Goal: Communication & Community: Answer question/provide support

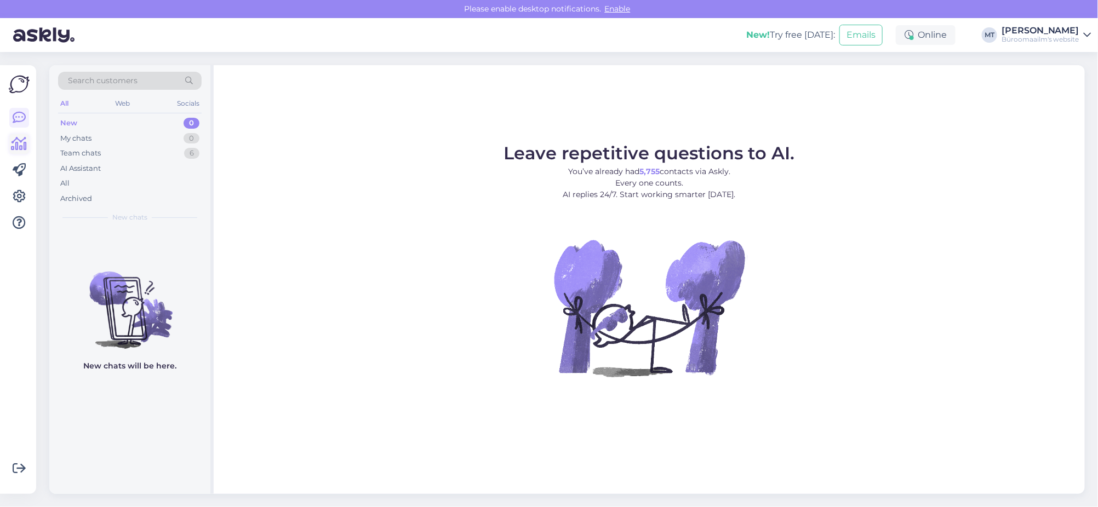
click at [21, 141] on icon at bounding box center [20, 144] width 16 height 13
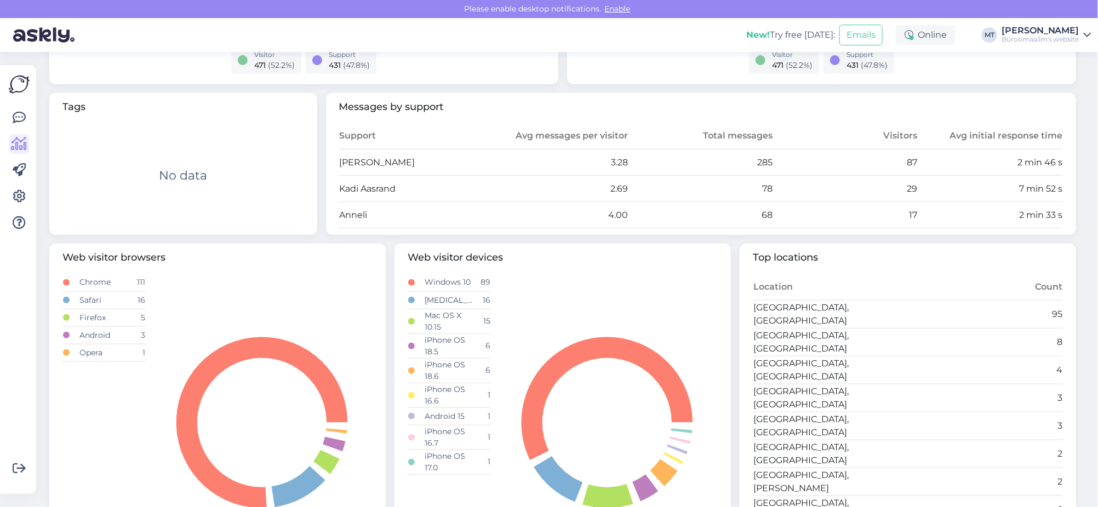
scroll to position [342, 0]
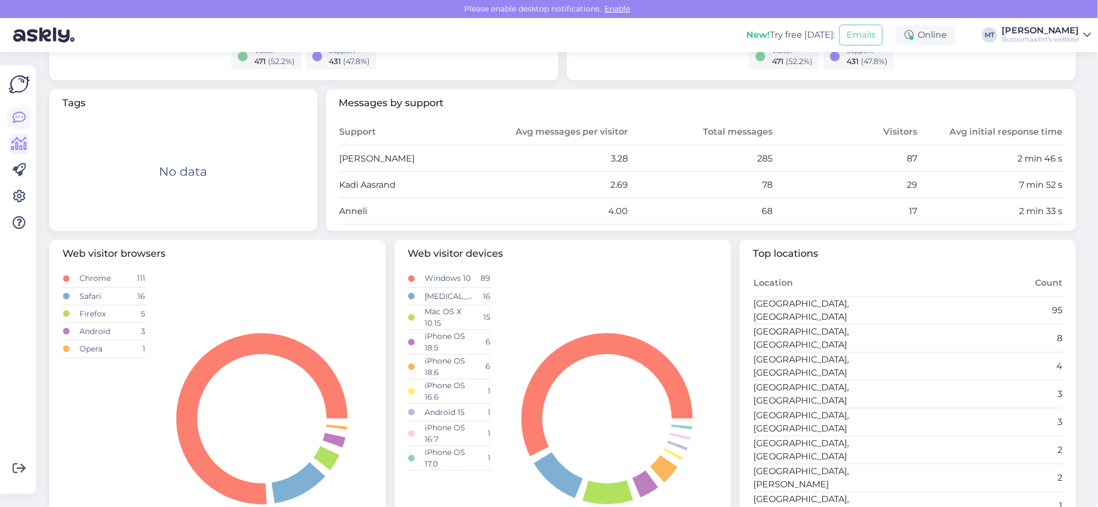
click at [18, 124] on icon at bounding box center [19, 117] width 13 height 13
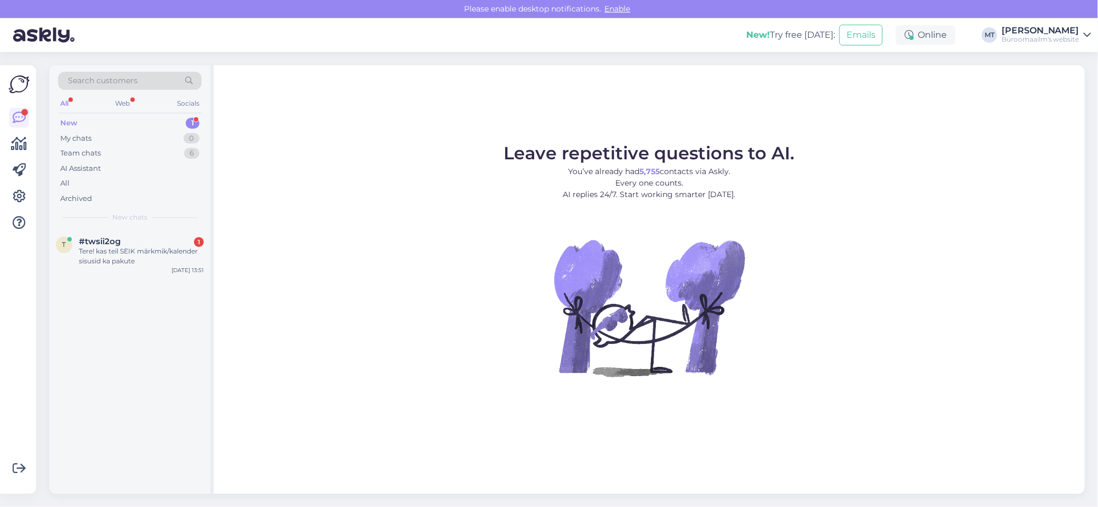
click at [71, 113] on div "Search customers All Web Socials New 1 My chats 0 Team chats 6 AI Assistant All…" at bounding box center [129, 147] width 161 height 164
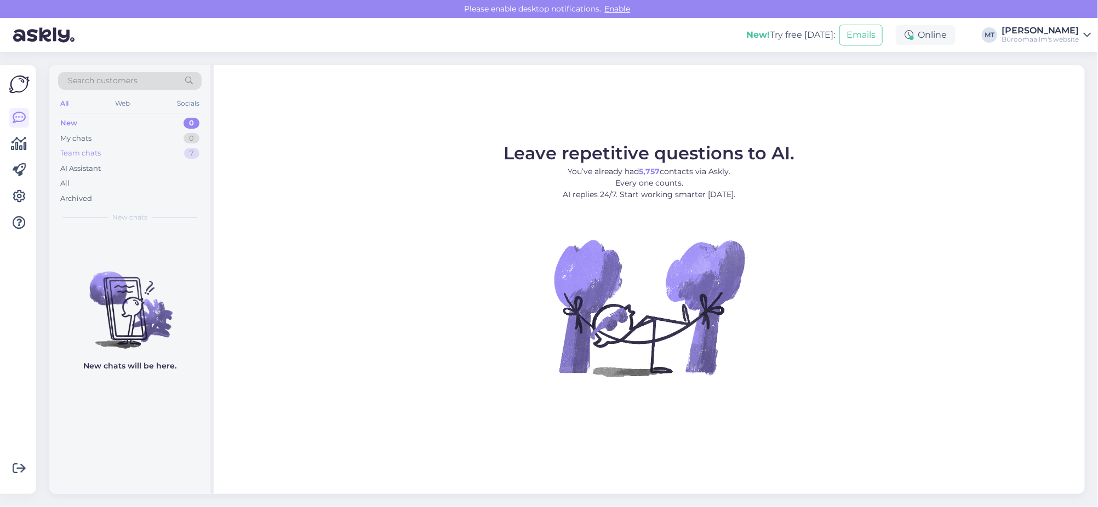
click at [89, 153] on div "Team chats" at bounding box center [80, 153] width 41 height 11
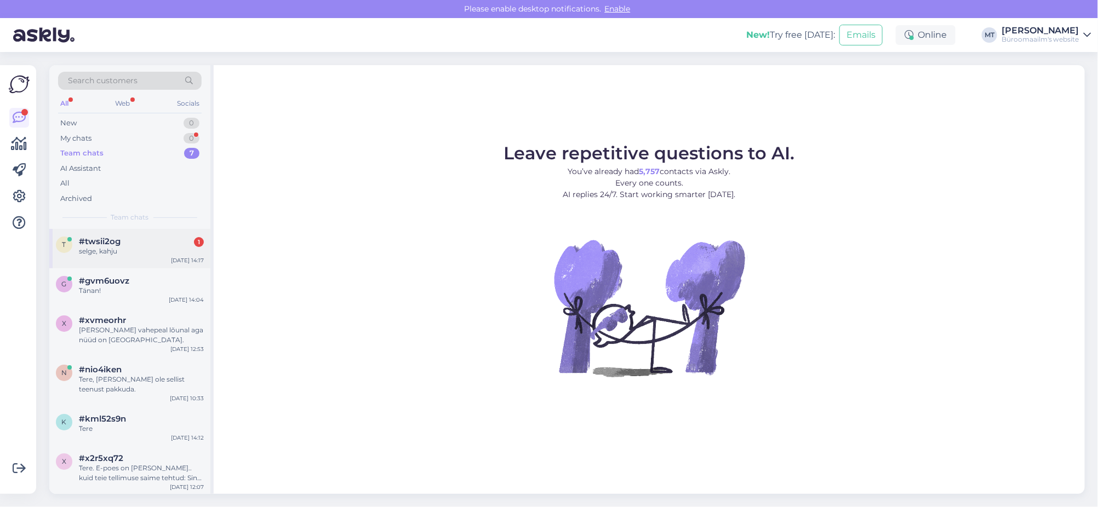
click at [88, 244] on span "#twsii2og" at bounding box center [100, 242] width 42 height 10
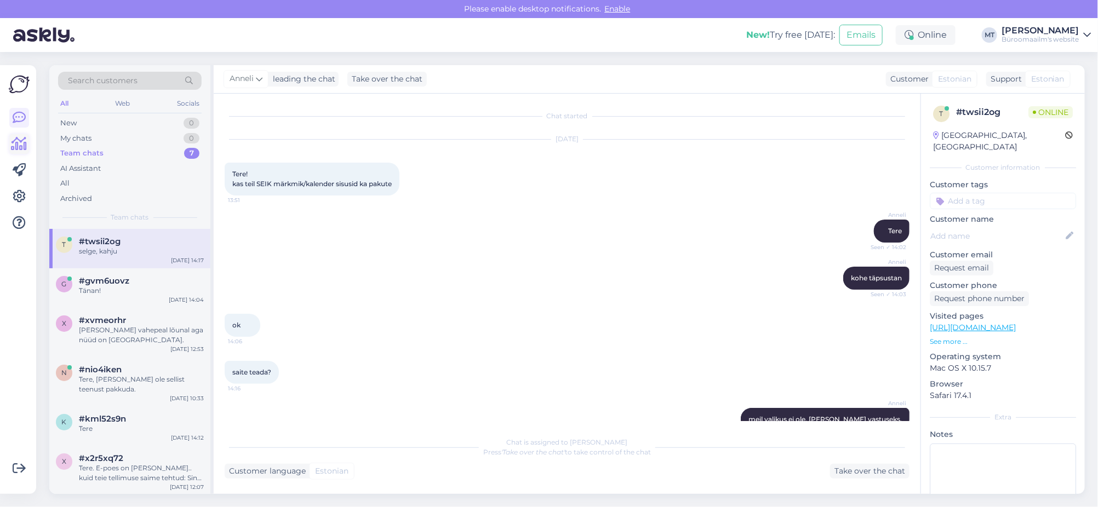
click at [19, 141] on icon at bounding box center [20, 144] width 16 height 13
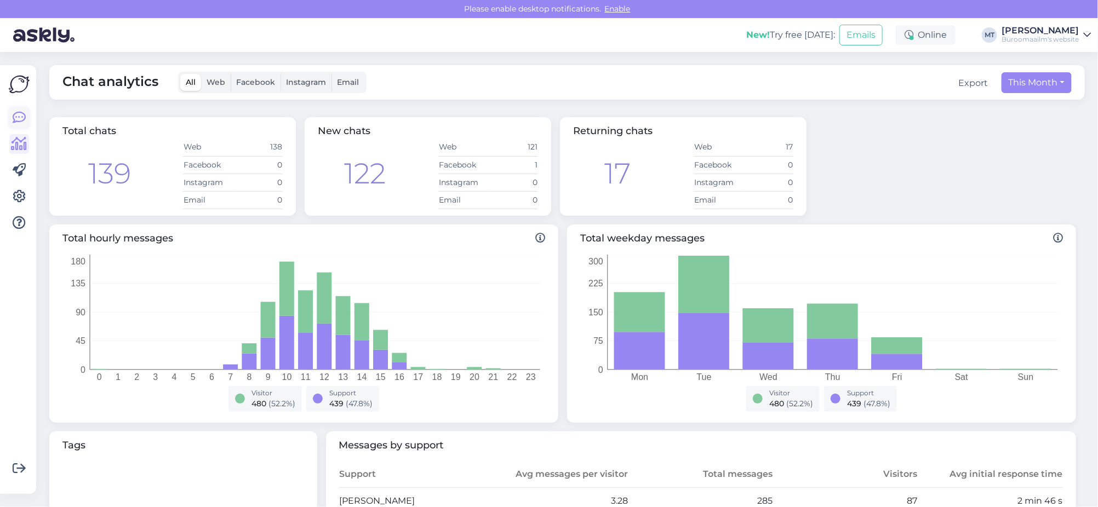
click at [21, 116] on icon at bounding box center [19, 117] width 13 height 13
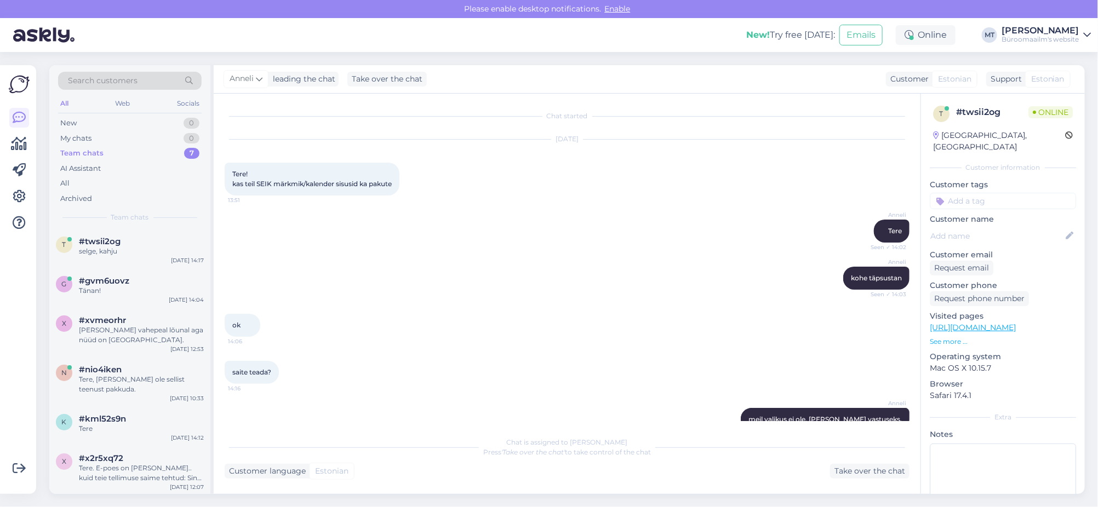
scroll to position [68, 0]
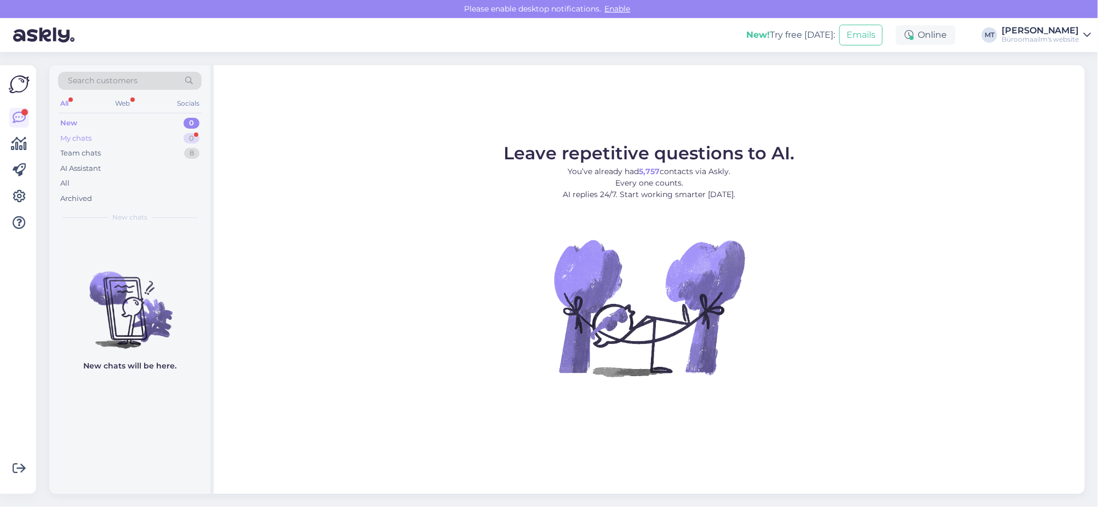
click at [71, 139] on div "My chats" at bounding box center [75, 138] width 31 height 11
click at [80, 153] on div "Team chats" at bounding box center [80, 153] width 41 height 11
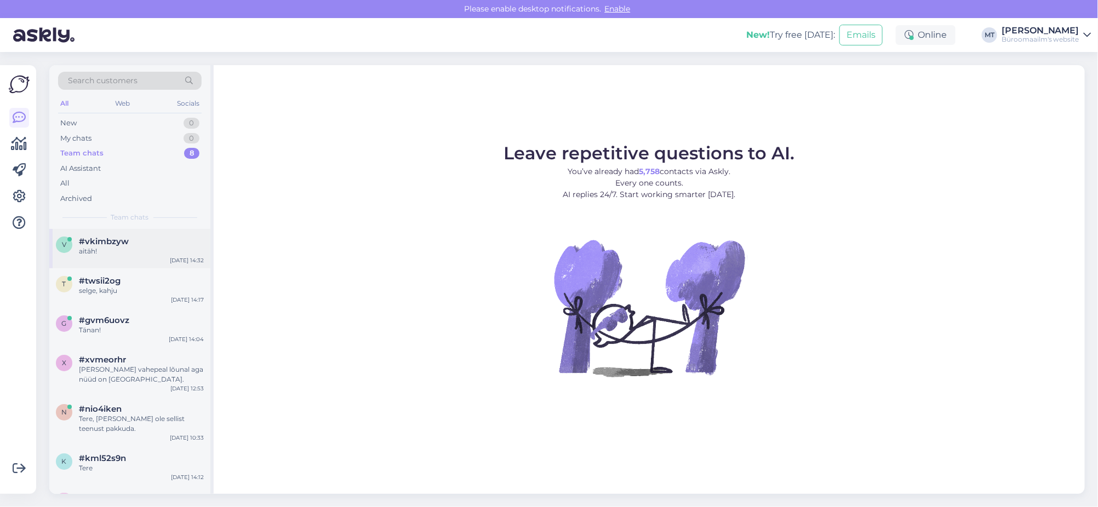
click at [92, 247] on div "aitäh!" at bounding box center [141, 252] width 125 height 10
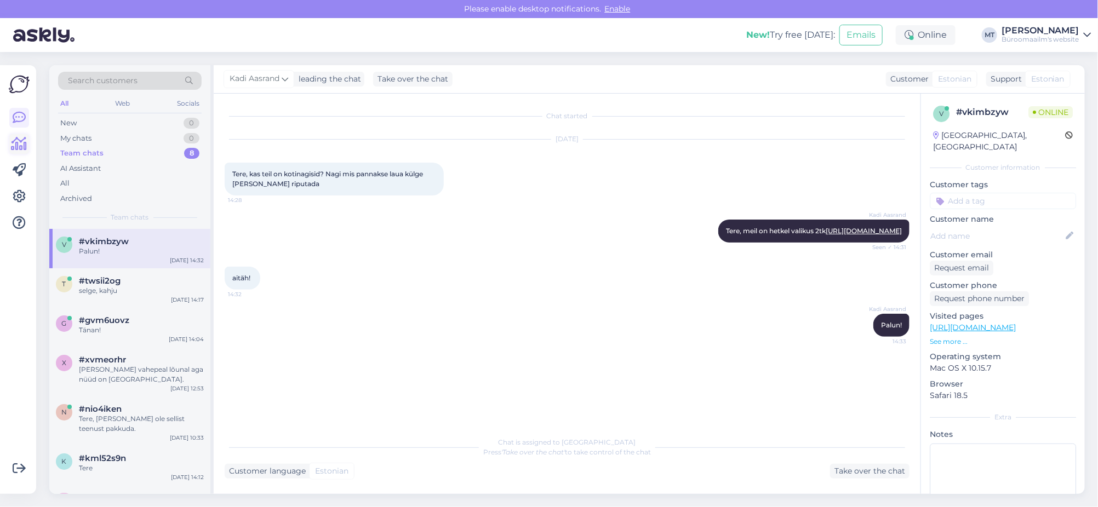
click at [23, 144] on icon at bounding box center [20, 144] width 16 height 13
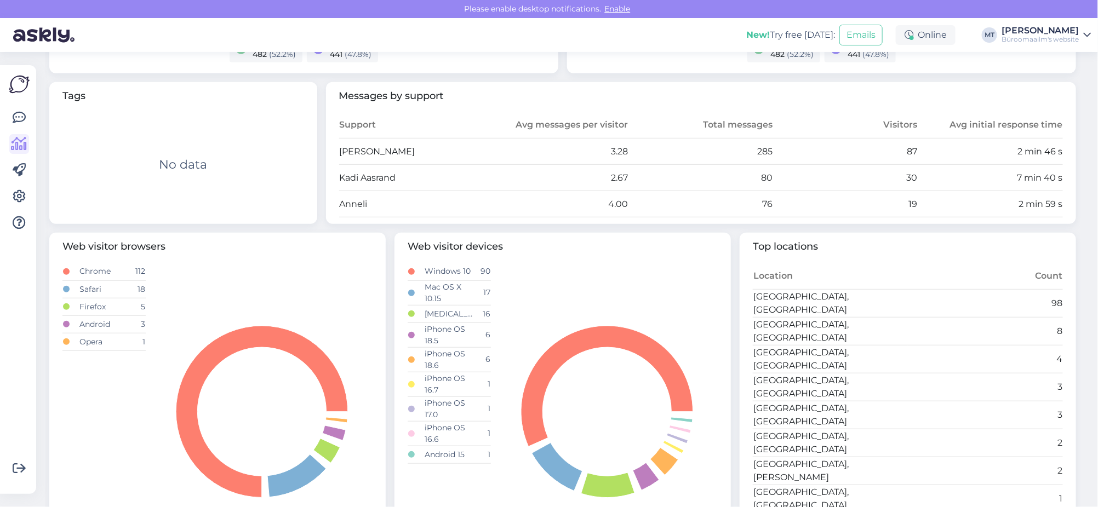
scroll to position [281, 0]
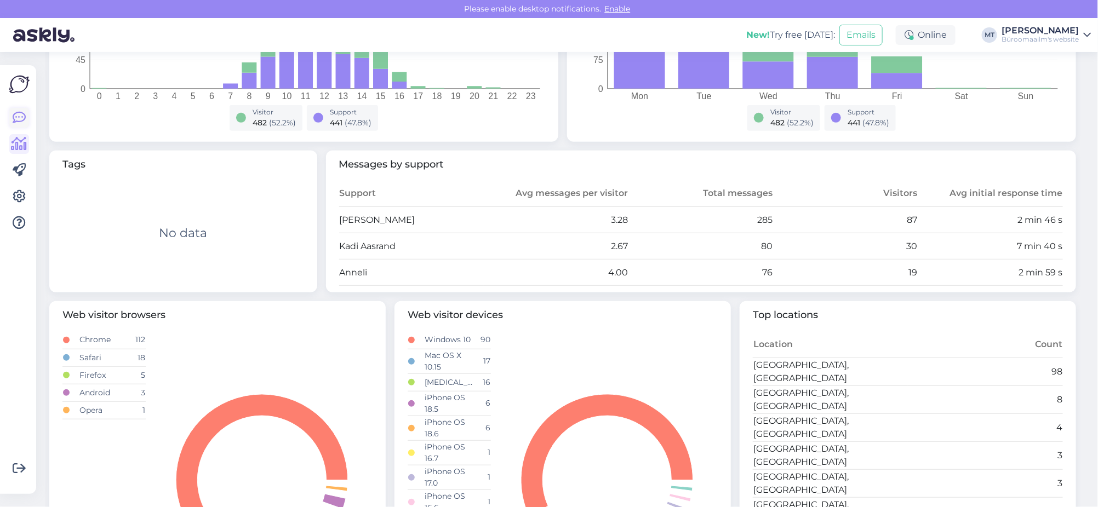
click at [20, 120] on icon at bounding box center [19, 117] width 13 height 13
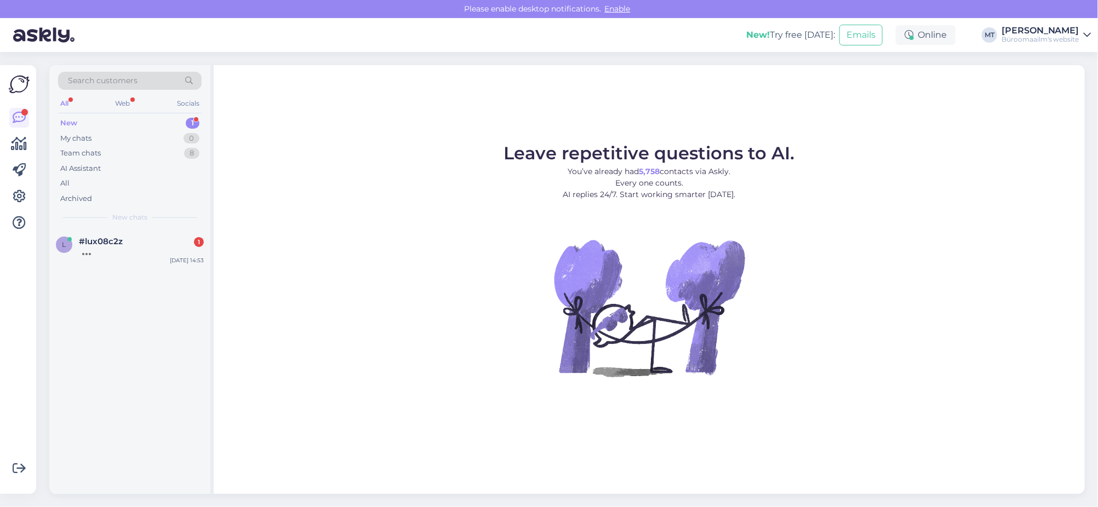
click at [65, 123] on div "New" at bounding box center [68, 123] width 17 height 11
click at [87, 243] on span "#lux08c2z" at bounding box center [101, 242] width 44 height 10
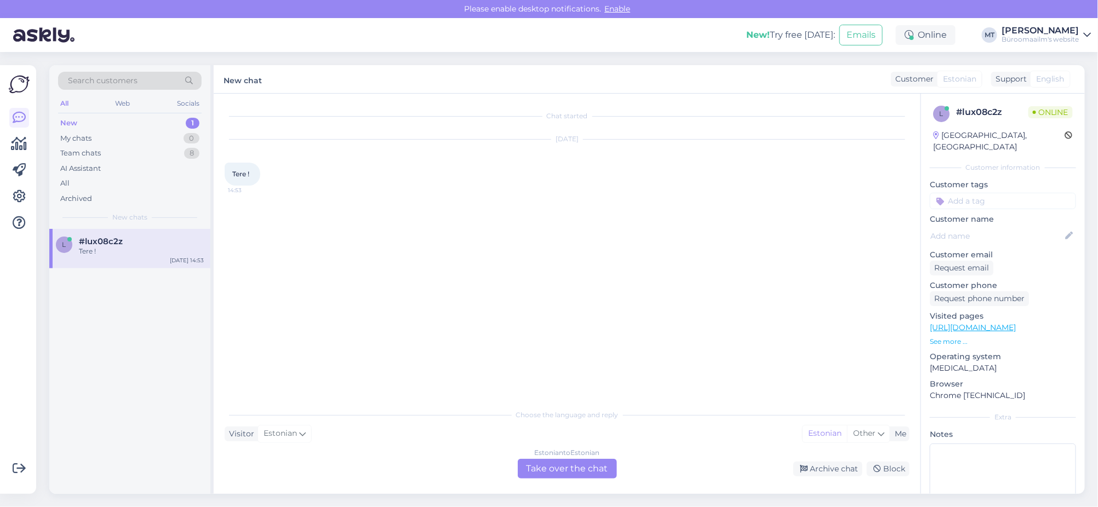
click at [554, 471] on div "Estonian to Estonian Take over the chat" at bounding box center [567, 469] width 99 height 20
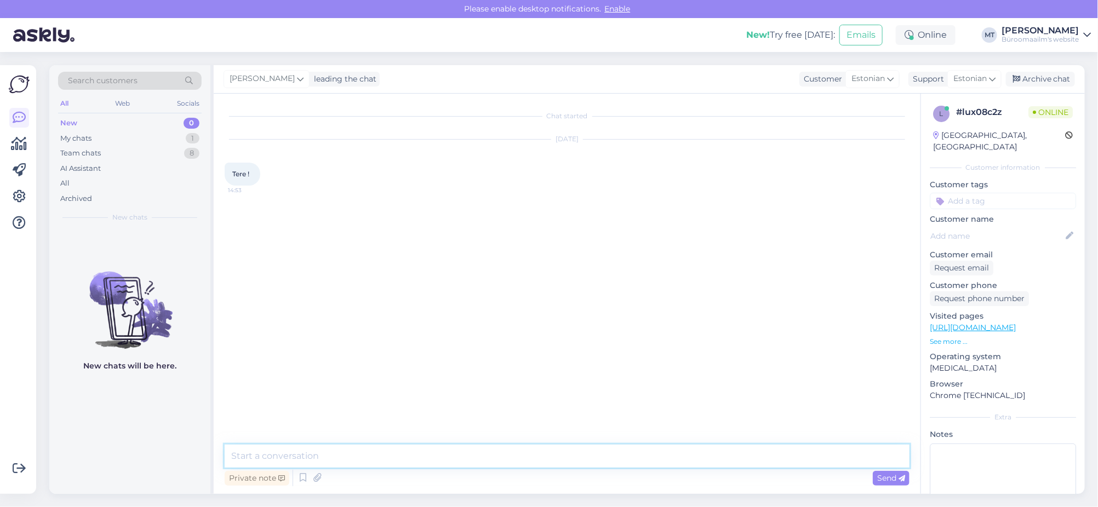
click at [345, 455] on textarea at bounding box center [567, 456] width 685 height 23
type textarea "Tere."
click at [317, 457] on textarea at bounding box center [567, 456] width 685 height 23
type textarea "U"
type textarea "Kas plastikust või kartongist ?"
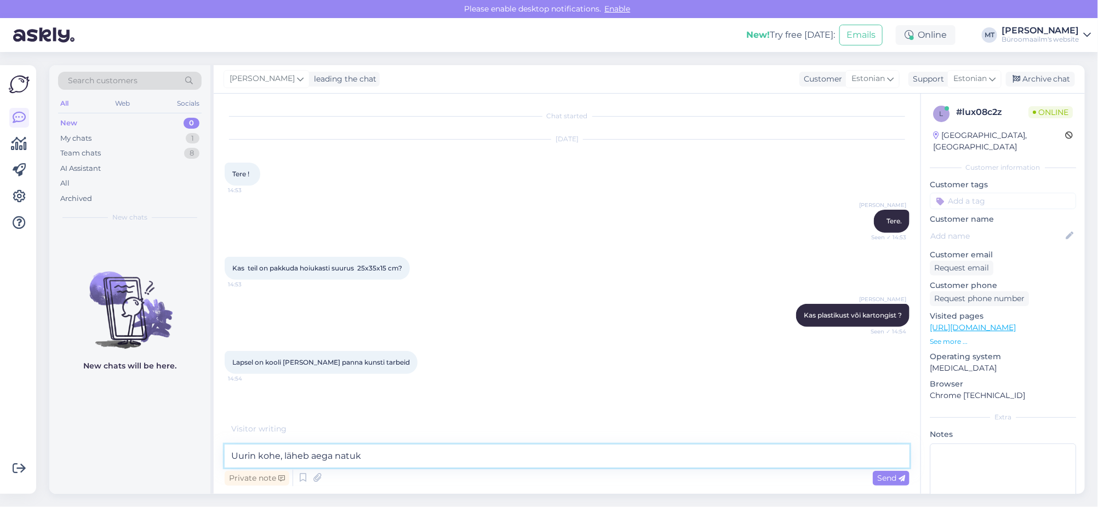
type textarea "Uurin kohe, läheb aega natuke"
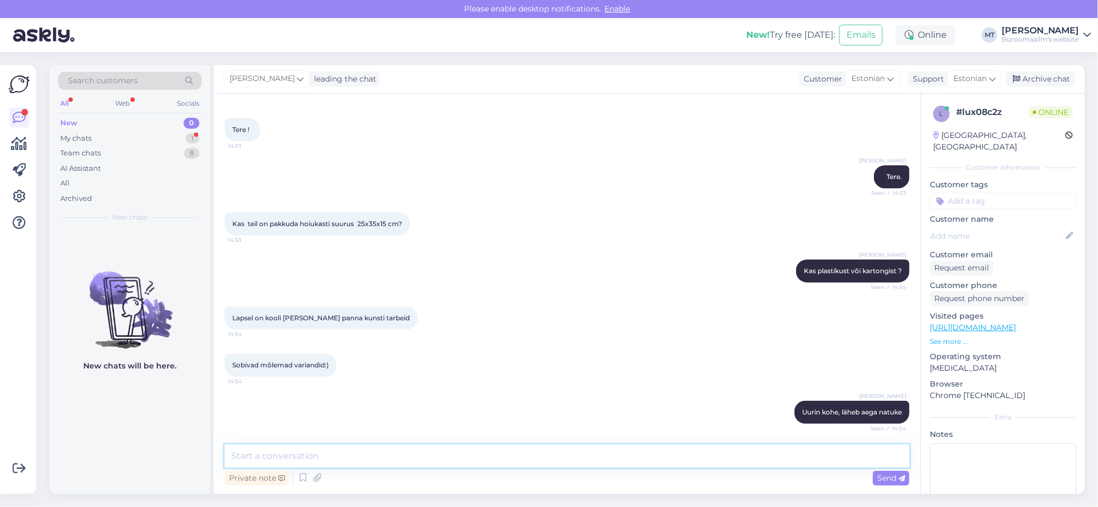
scroll to position [92, 0]
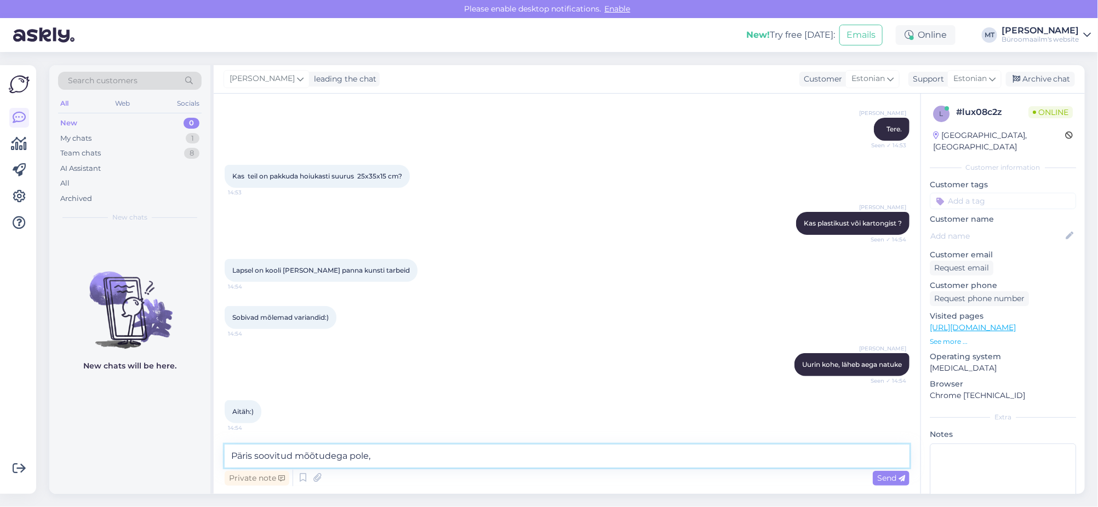
paste textarea "https://www.byroomaailm.ee/hoiukarp-kokkupandav-leitz-wow-click-store-valge-sma…"
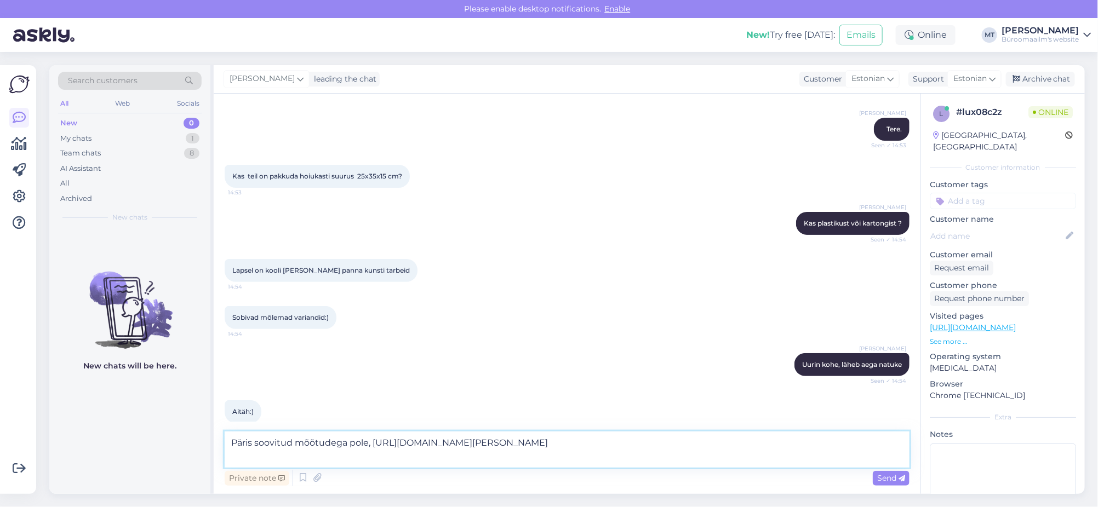
scroll to position [104, 0]
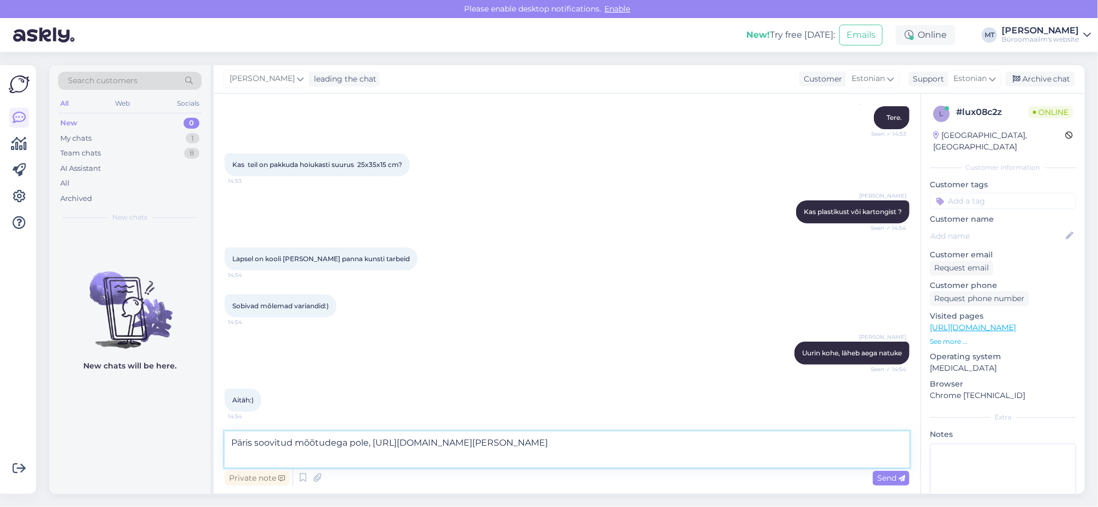
click at [370, 446] on textarea "Päris soovitud mõõtudega pole, https://www.byroomaailm.ee/hoiukarp-kokkupandav-…" at bounding box center [567, 450] width 685 height 36
type textarea "Päris soovitud mõõtudega pole, võiks see sobida https://www.byroomaailm.ee/hoiu…"
click at [432, 460] on textarea "Päris soovitud mõõtudega pole, võiks see sobida https://www.byroomaailm.ee/hoiu…" at bounding box center [567, 450] width 685 height 36
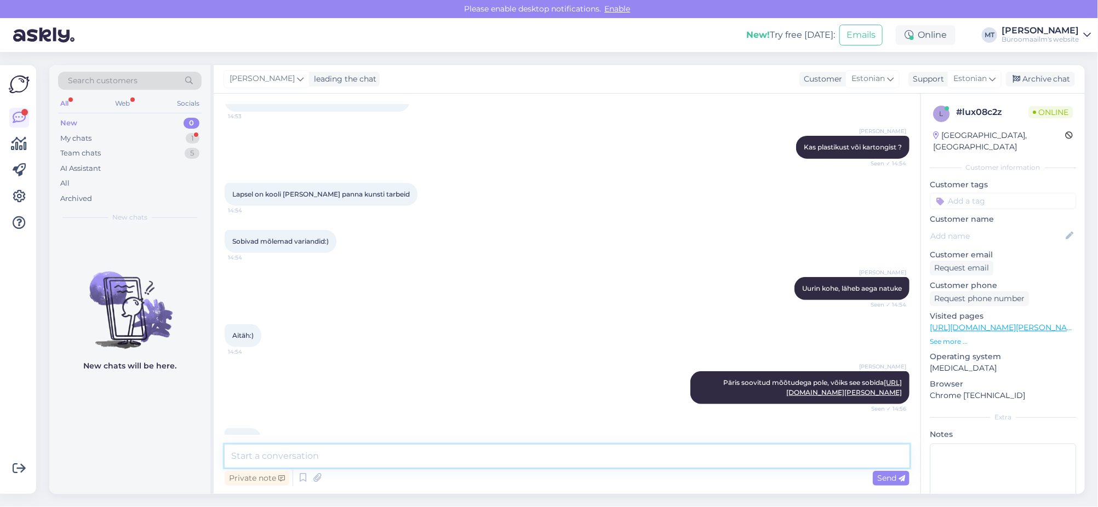
scroll to position [215, 0]
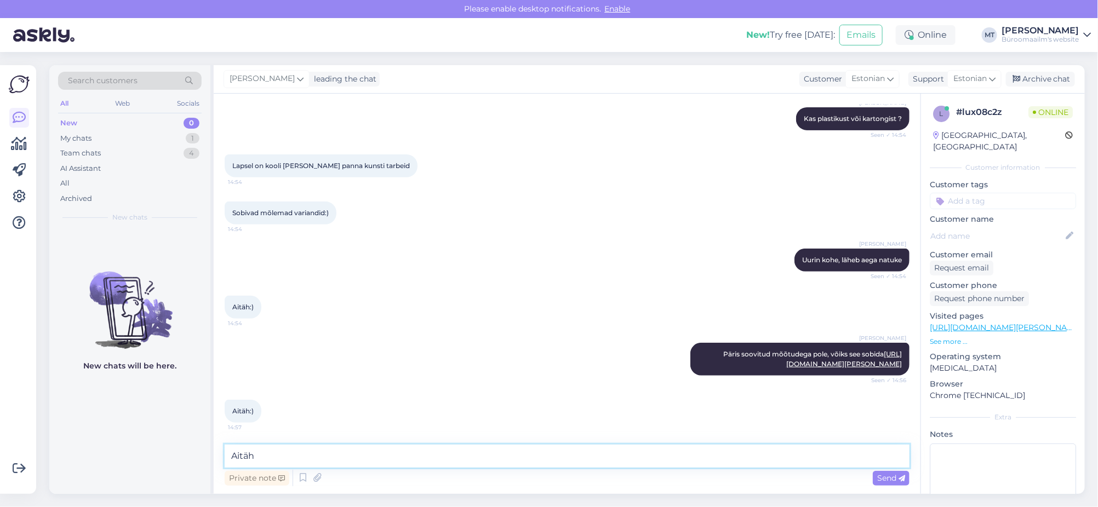
type textarea "Aitäh"
click at [876, 480] on div "Send" at bounding box center [891, 478] width 37 height 15
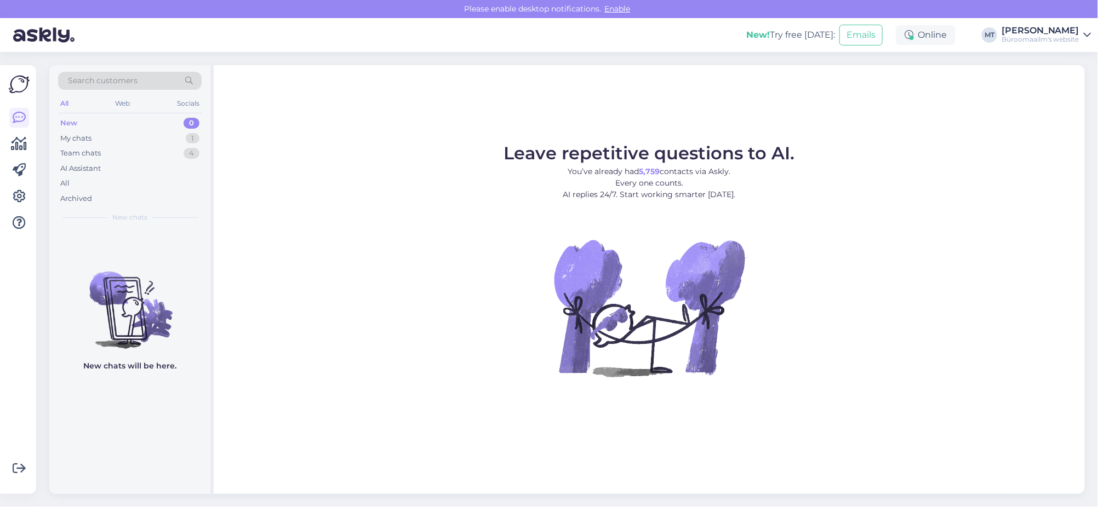
click at [77, 127] on div "New 0" at bounding box center [130, 123] width 144 height 15
click at [73, 134] on div "My chats" at bounding box center [75, 138] width 31 height 11
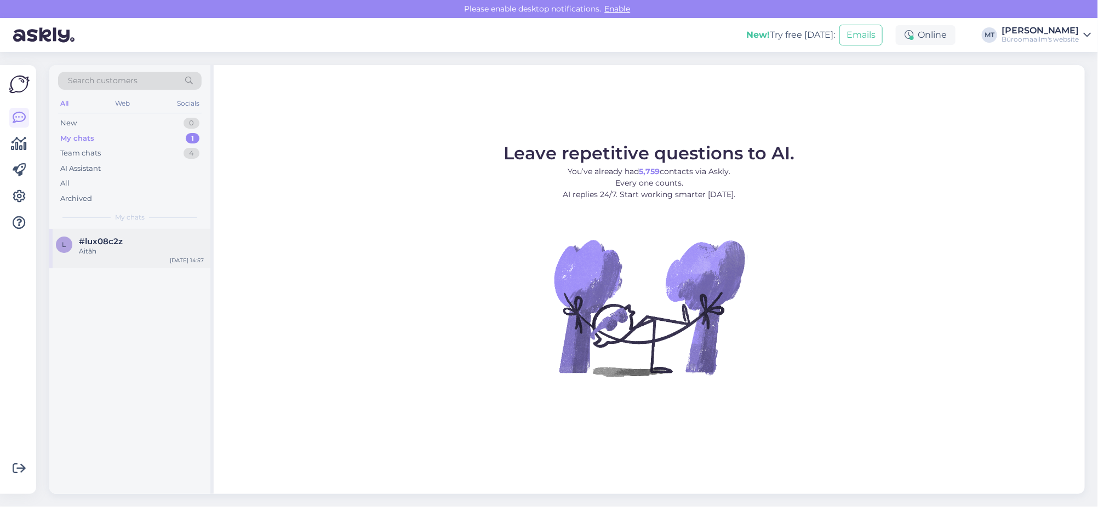
drag, startPoint x: 101, startPoint y: 247, endPoint x: 123, endPoint y: 242, distance: 21.8
click at [102, 245] on div "#lux08c2z Aitäh" at bounding box center [141, 247] width 125 height 20
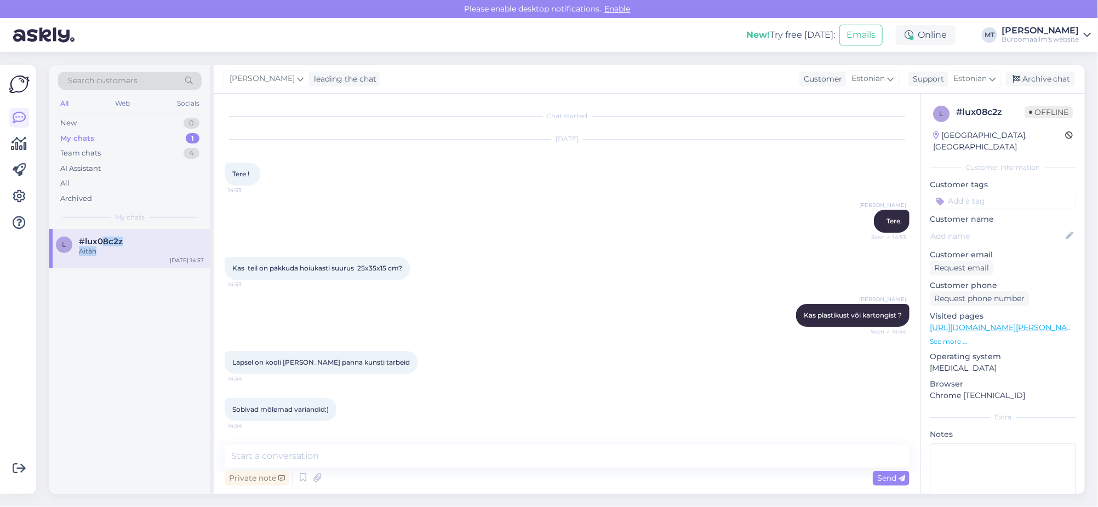
scroll to position [263, 0]
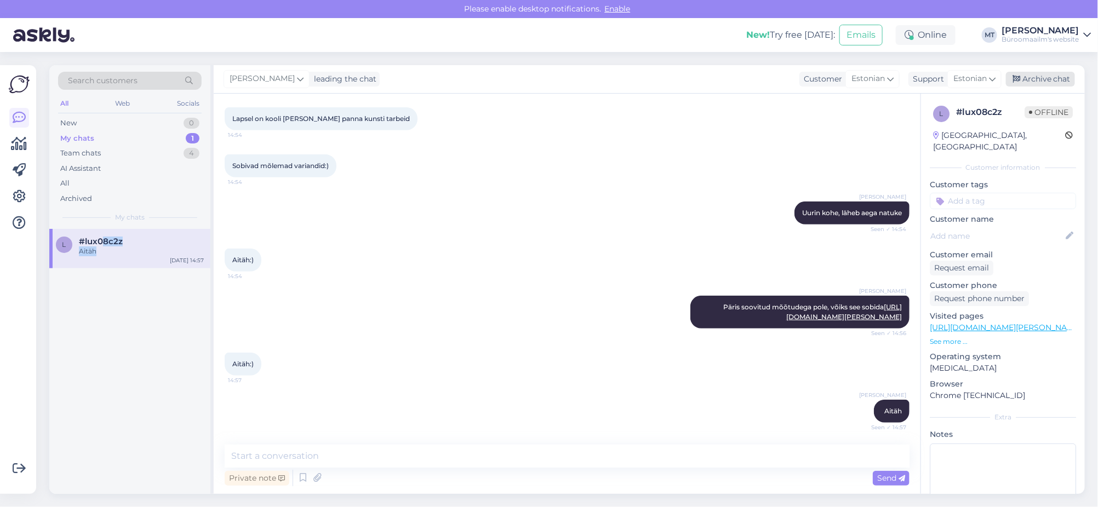
click at [1053, 76] on div "Archive chat" at bounding box center [1040, 79] width 69 height 15
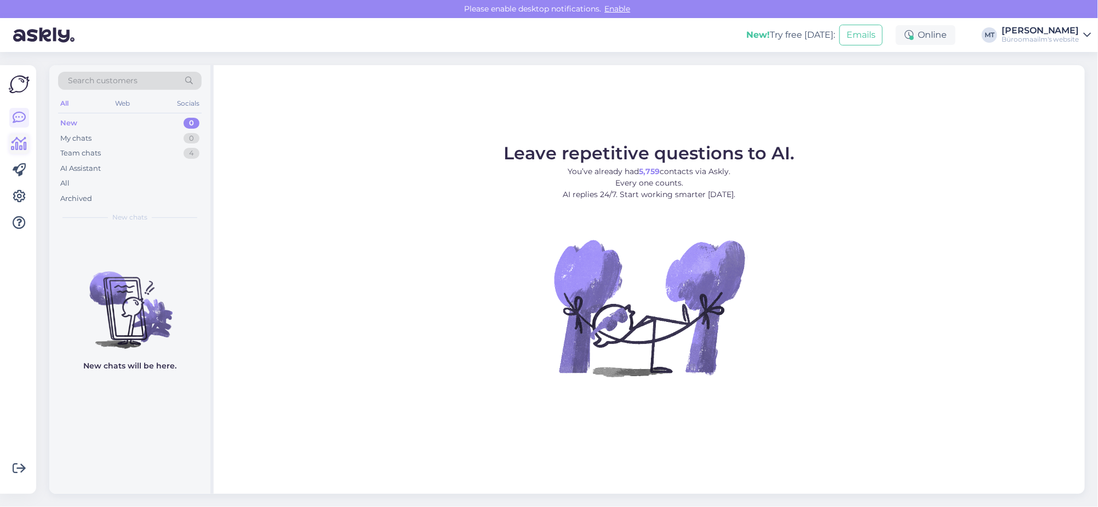
click at [17, 145] on icon at bounding box center [20, 144] width 16 height 13
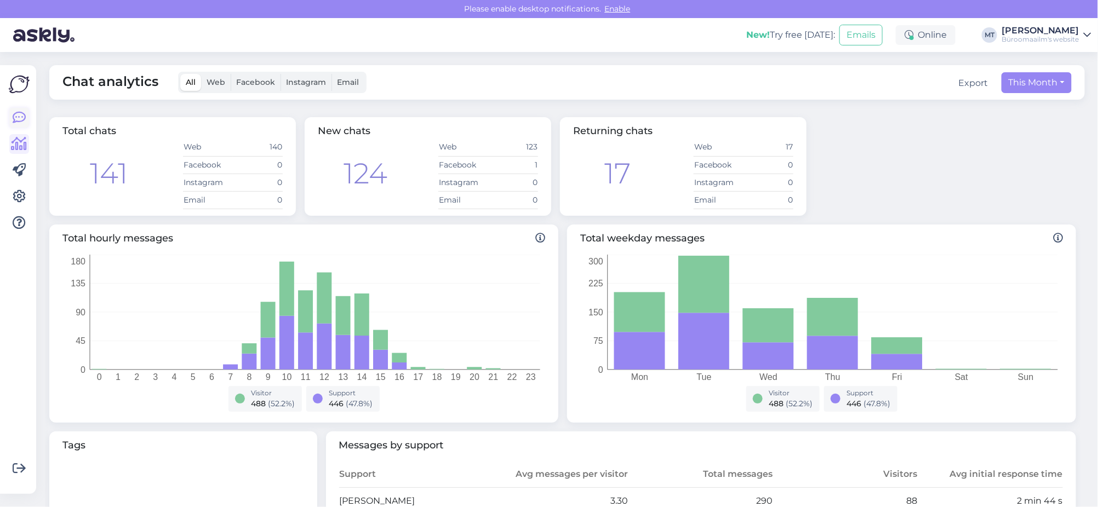
click at [19, 121] on icon at bounding box center [19, 117] width 13 height 13
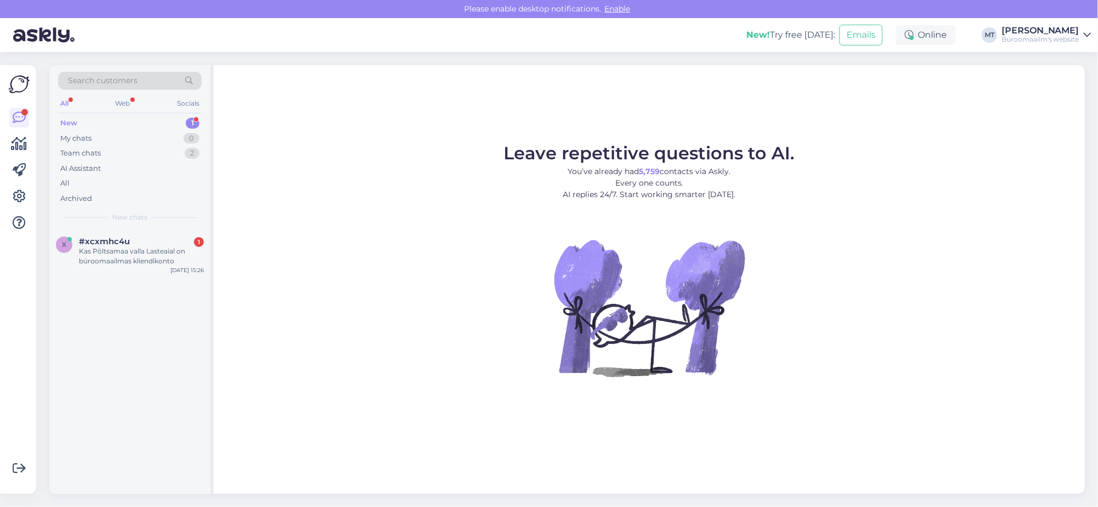
click at [68, 118] on div "New" at bounding box center [68, 123] width 17 height 11
click at [64, 122] on div "New" at bounding box center [68, 123] width 17 height 11
click at [113, 243] on span "#xcxmhc4u" at bounding box center [104, 242] width 51 height 10
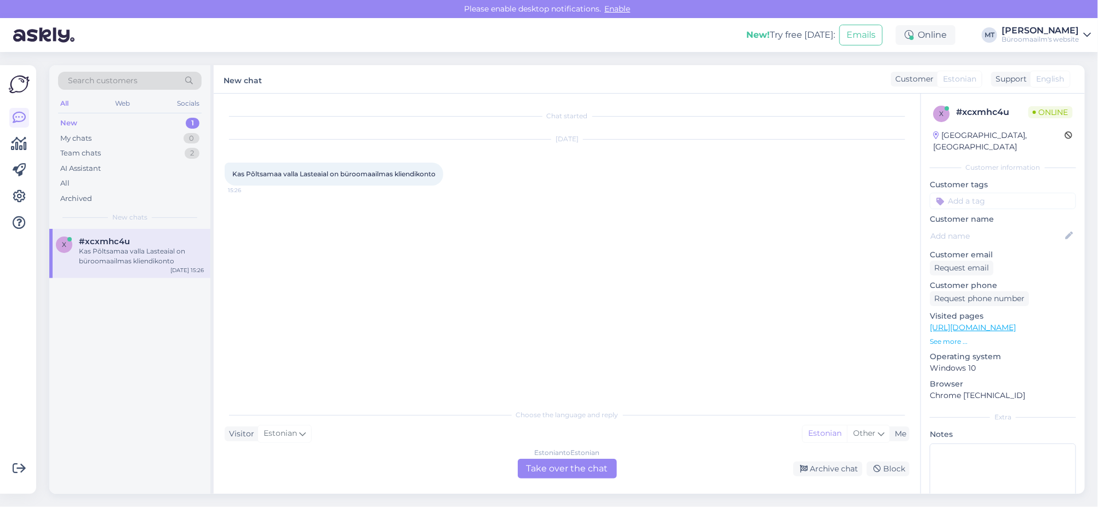
click at [566, 470] on div "Estonian to Estonian Take over the chat" at bounding box center [567, 469] width 99 height 20
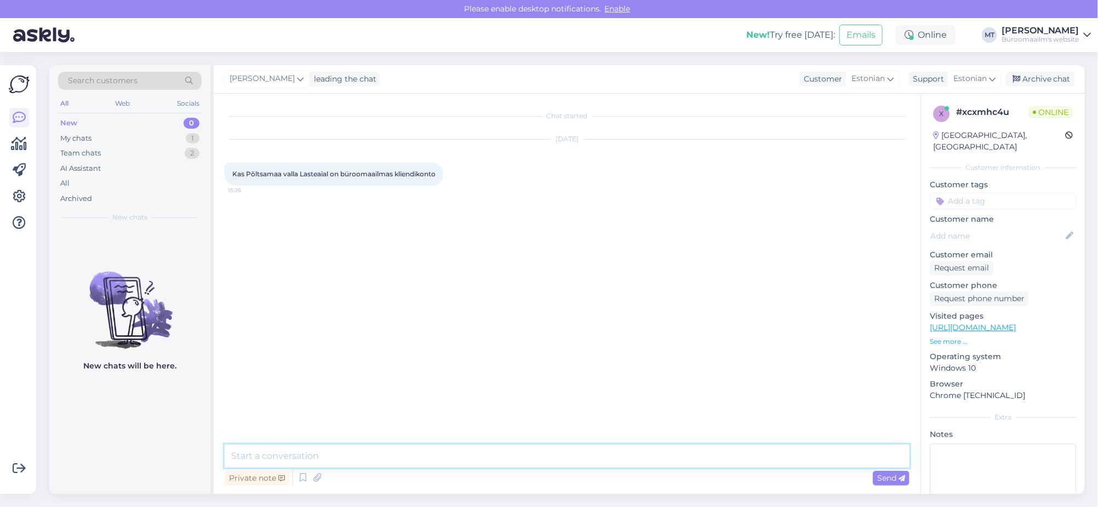
click at [242, 462] on textarea at bounding box center [567, 456] width 685 height 23
paste textarea "Triin Piir Kliendihaldur Mob: (+372) 5191 9875 Tel: (+372) 734 3750 triin.piir@…"
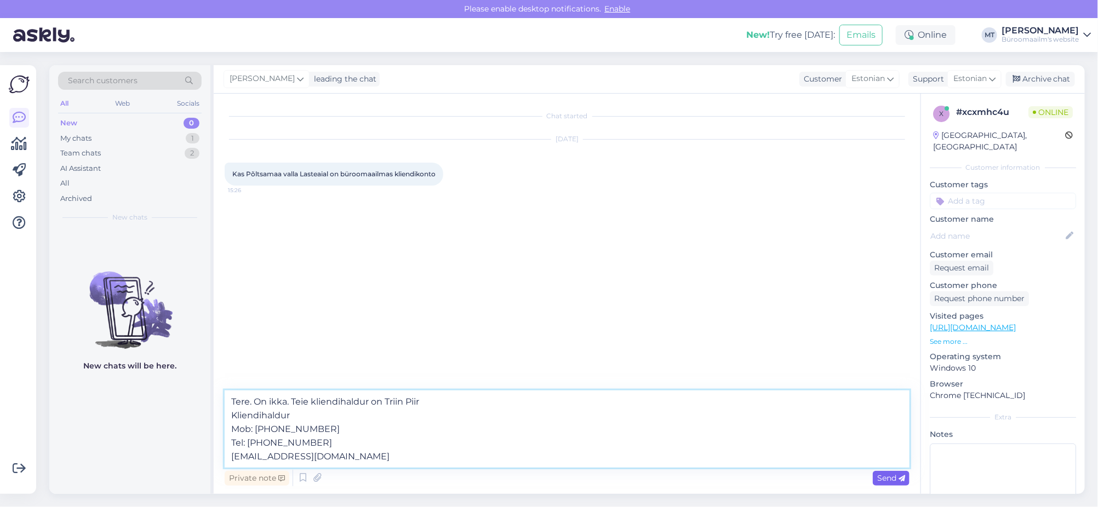
type textarea "Tere. On ikka. Teie kliendihaldur on Triin Piir Kliendihaldur Mob: (+372) 5191 …"
click at [892, 476] on span "Send" at bounding box center [891, 478] width 28 height 10
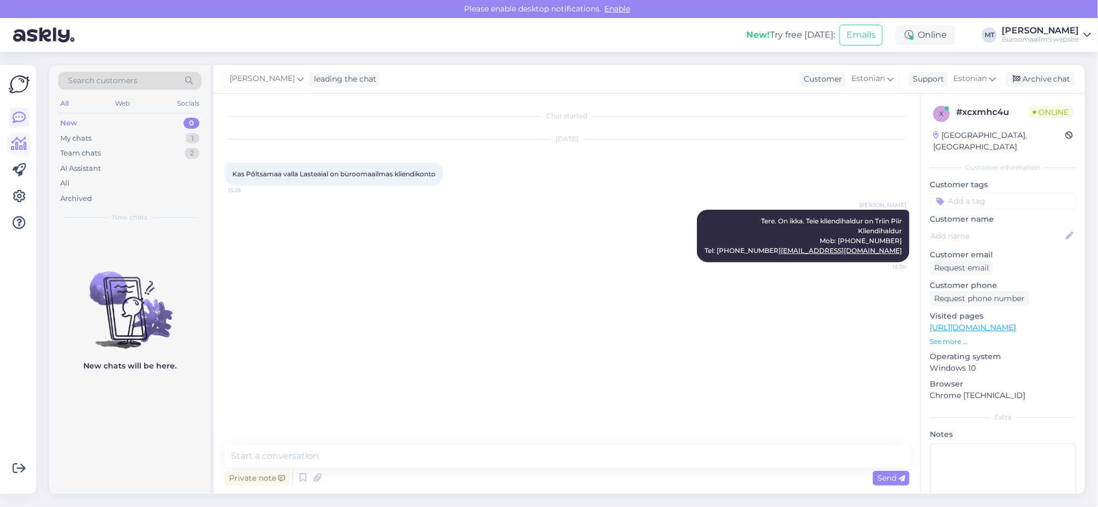
click at [16, 142] on icon at bounding box center [20, 144] width 16 height 13
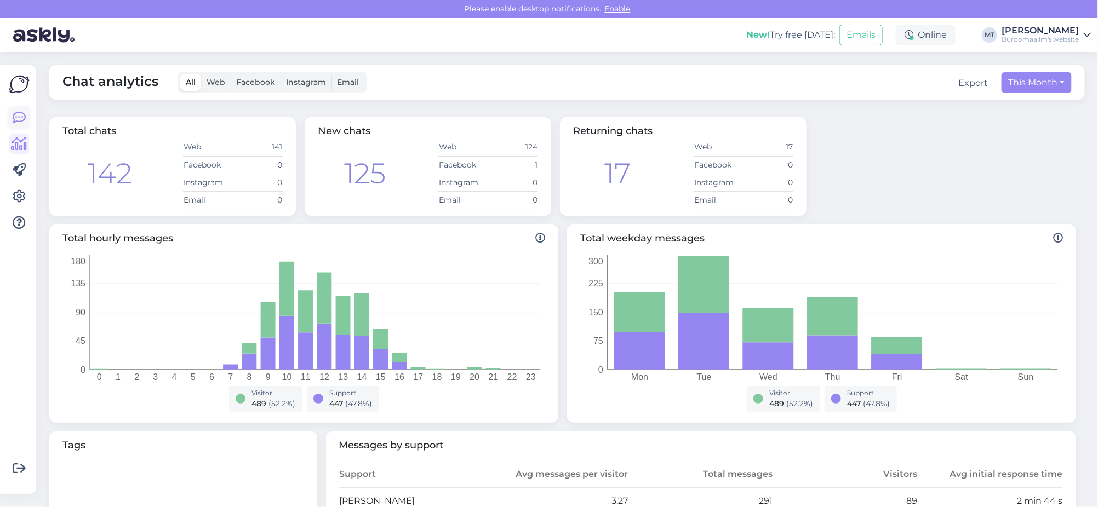
click at [22, 115] on icon at bounding box center [19, 117] width 13 height 13
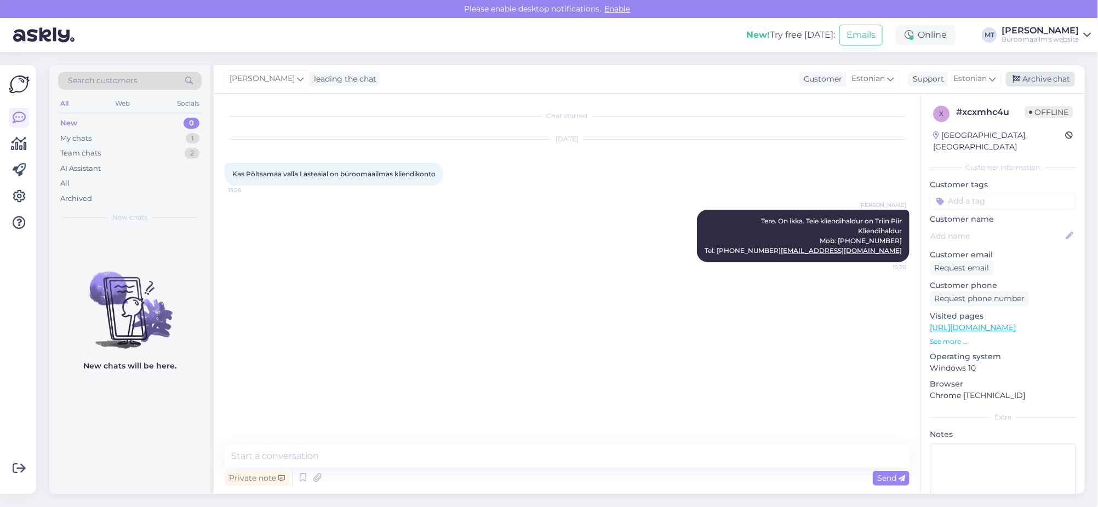
click at [1042, 76] on div "Archive chat" at bounding box center [1040, 79] width 69 height 15
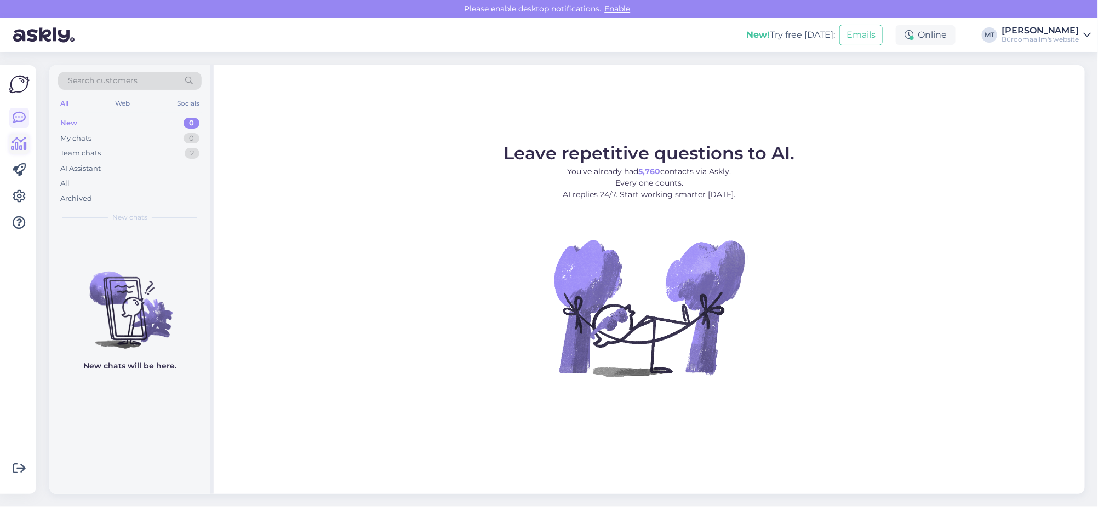
click at [14, 141] on icon at bounding box center [20, 144] width 16 height 13
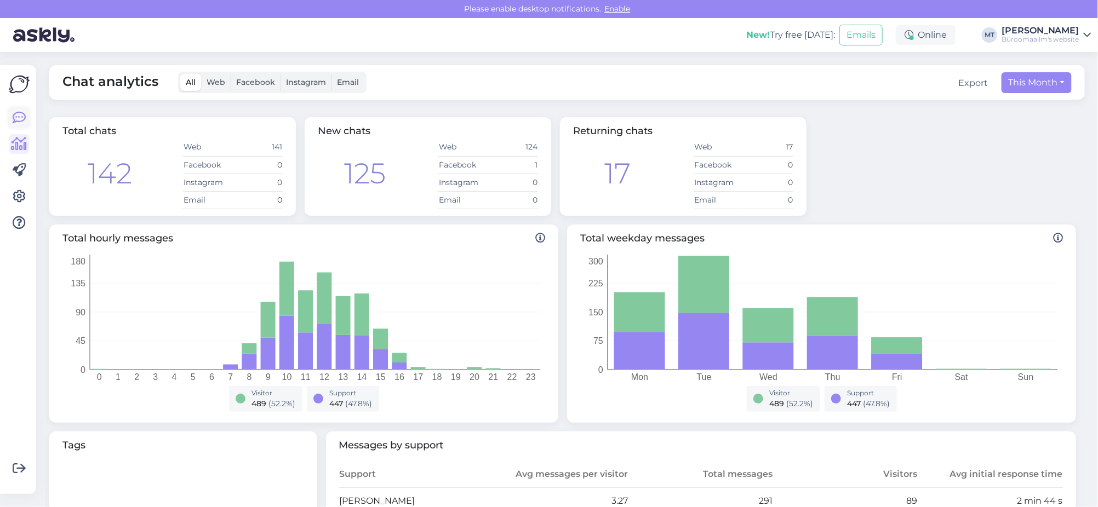
click at [20, 122] on icon at bounding box center [19, 117] width 13 height 13
